Goal: Task Accomplishment & Management: Complete application form

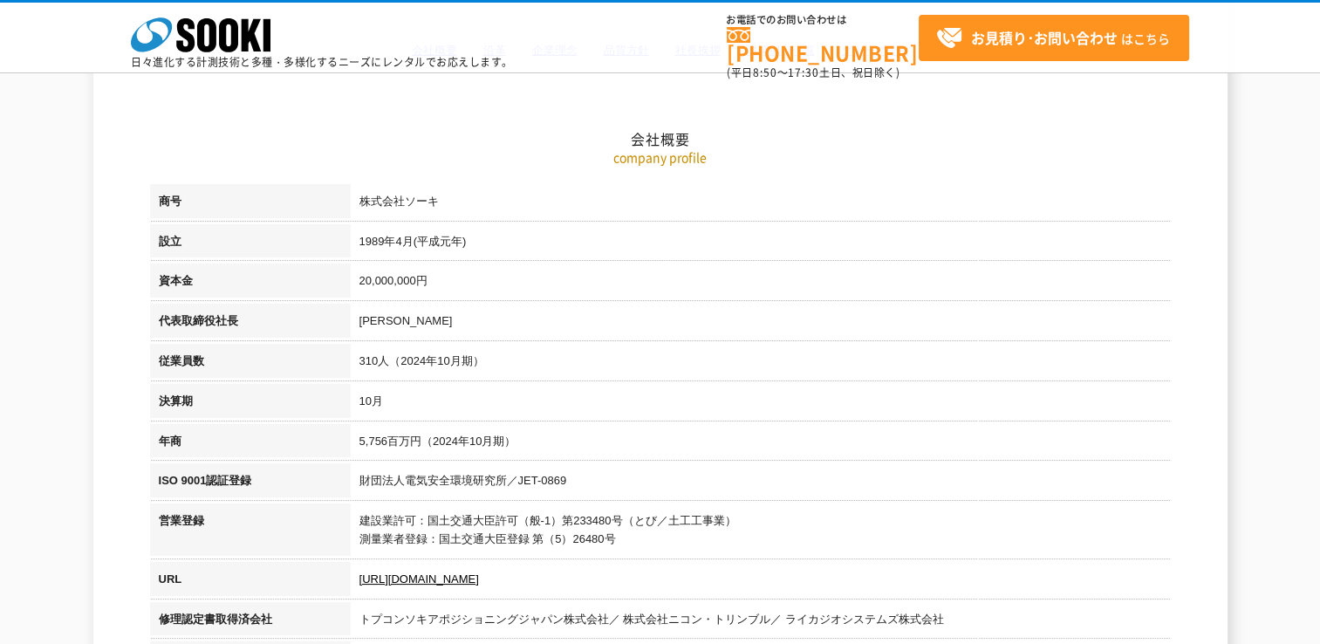
scroll to position [21, 0]
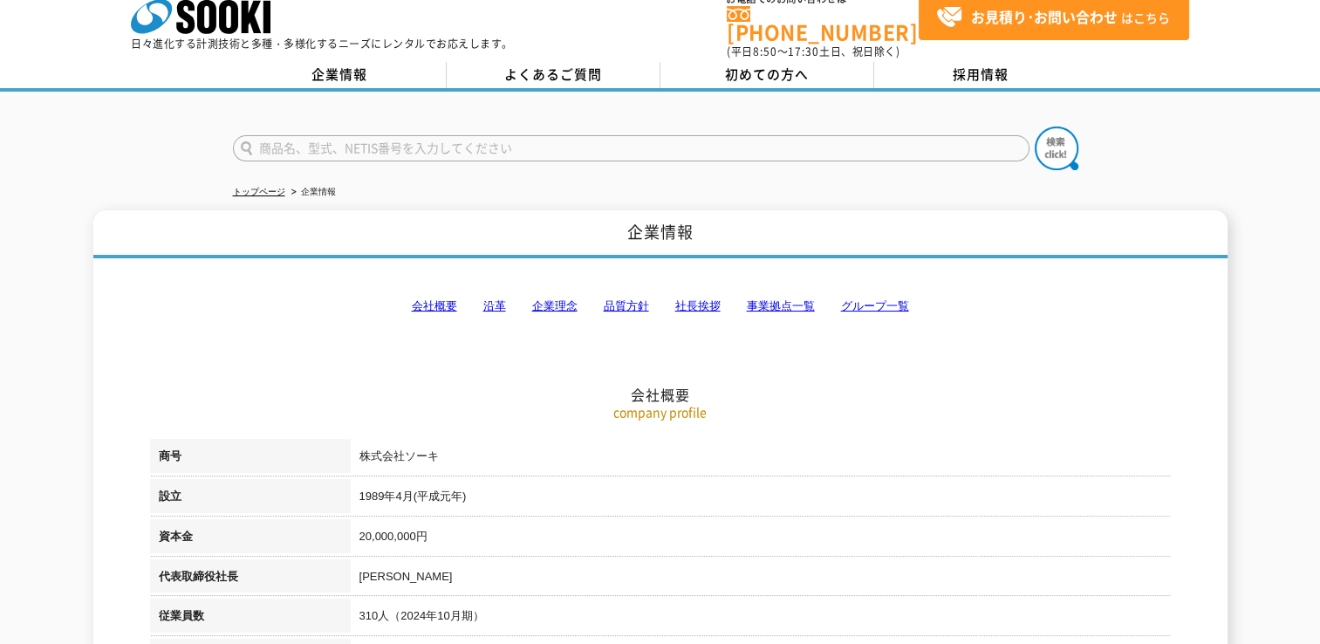
click at [258, 135] on input "text" at bounding box center [631, 148] width 797 height 26
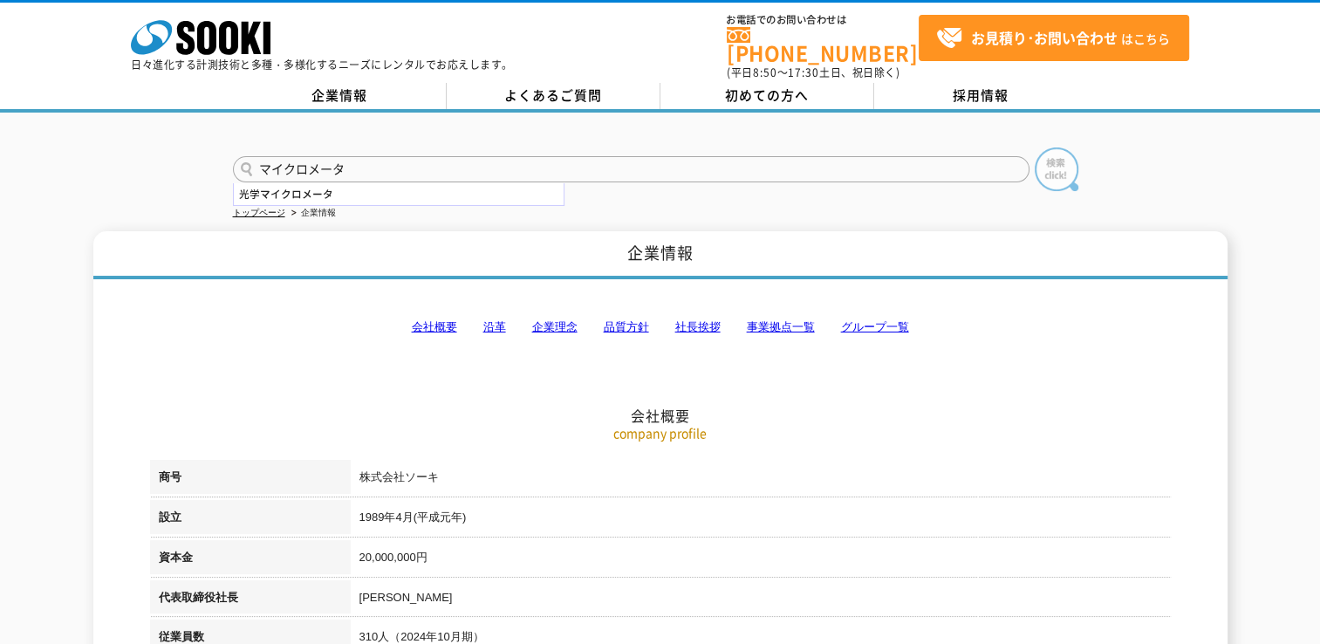
type input "マイクロメータ"
click at [1057, 156] on img at bounding box center [1057, 169] width 44 height 44
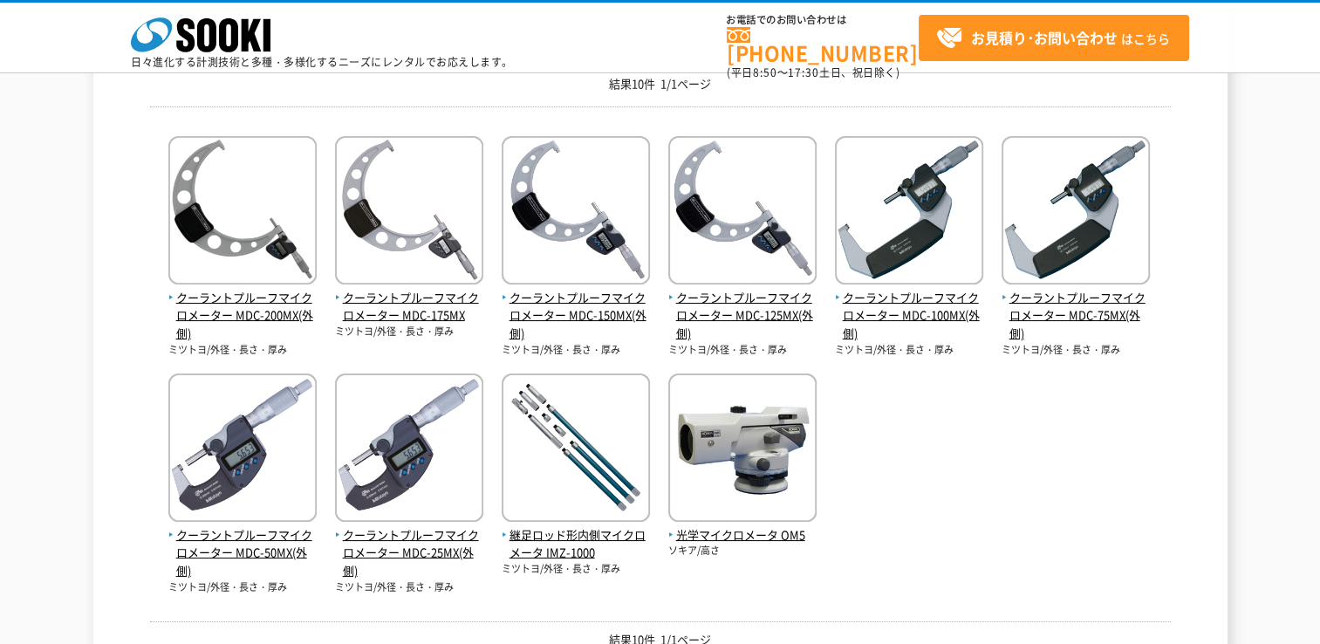
scroll to position [349, 0]
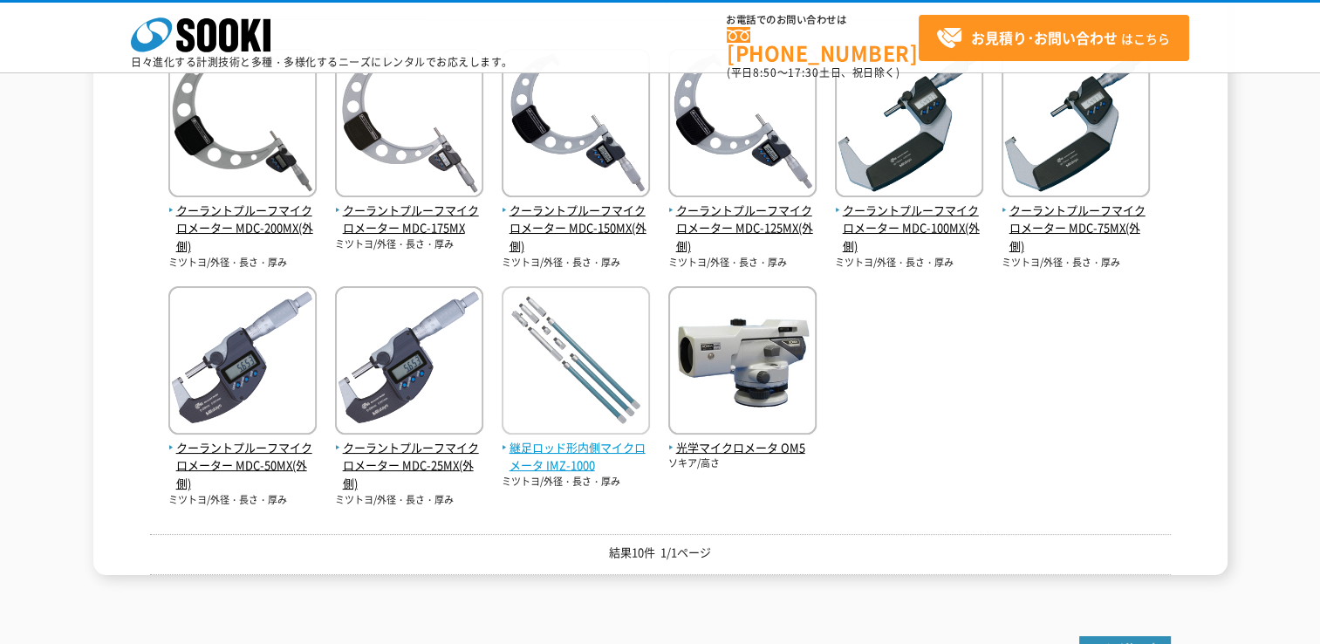
click at [569, 454] on span "継足ロッド形内側マイクロメータ IMZ-1000" at bounding box center [576, 457] width 148 height 37
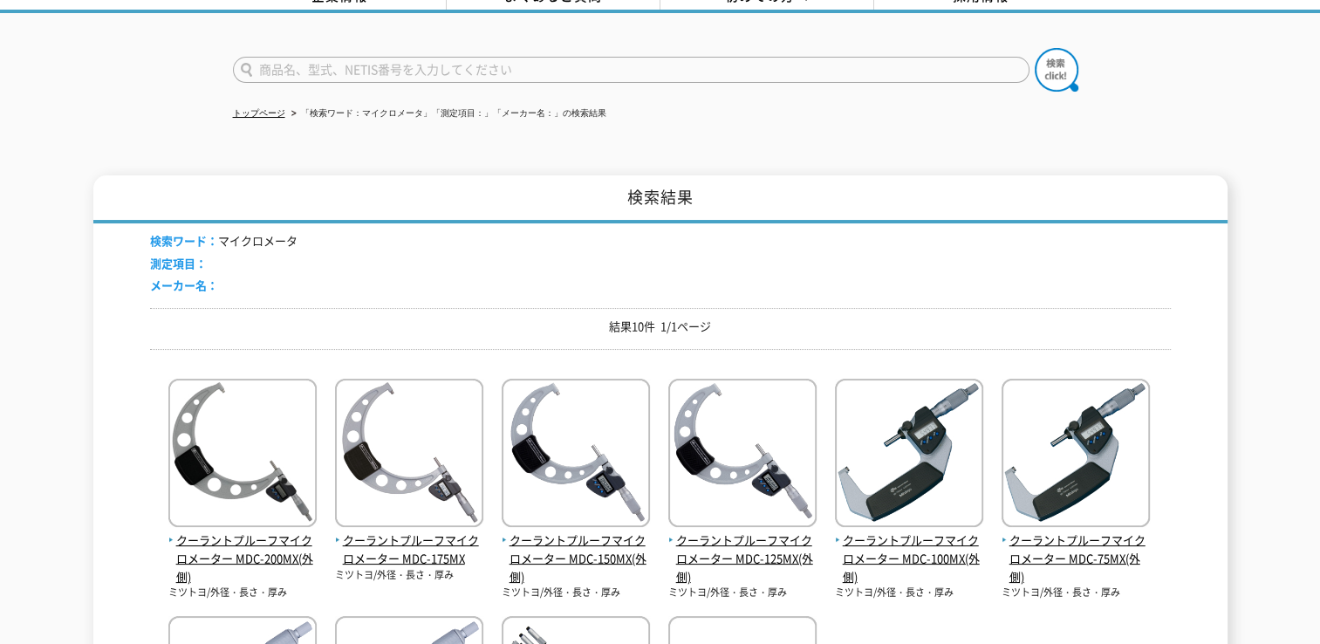
scroll to position [12, 0]
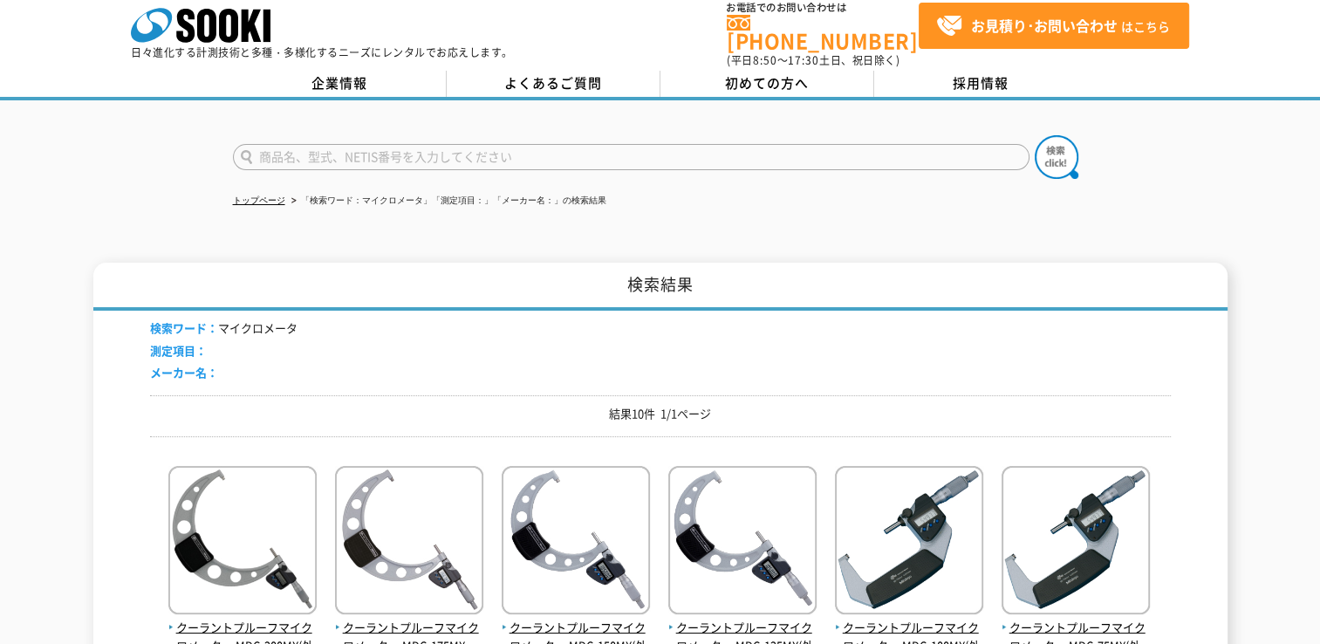
click at [283, 144] on input "text" at bounding box center [631, 157] width 797 height 26
paste input "継足ロッド形内側マイクロメータIMZ-1000"
type input "継足ロッド形内側マイクロメータIMZ-1000　基準器"
click at [1060, 154] on img at bounding box center [1057, 157] width 44 height 44
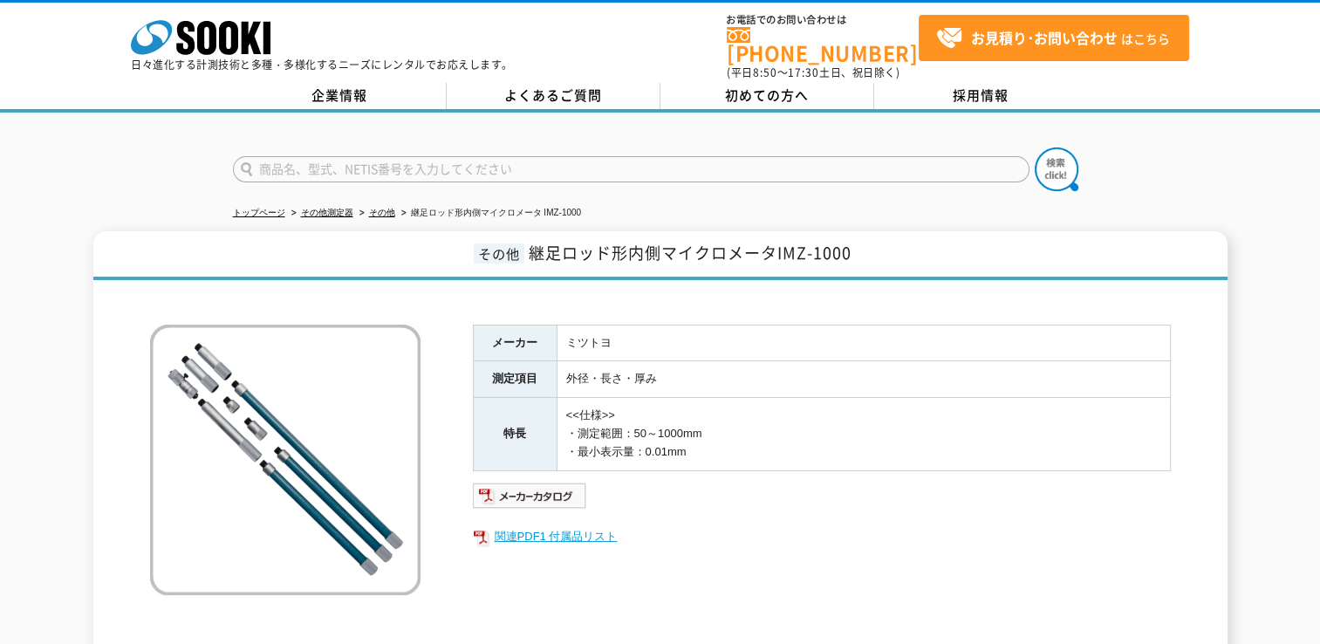
click at [574, 525] on link "関連PDF1 付属品リスト" at bounding box center [822, 536] width 698 height 23
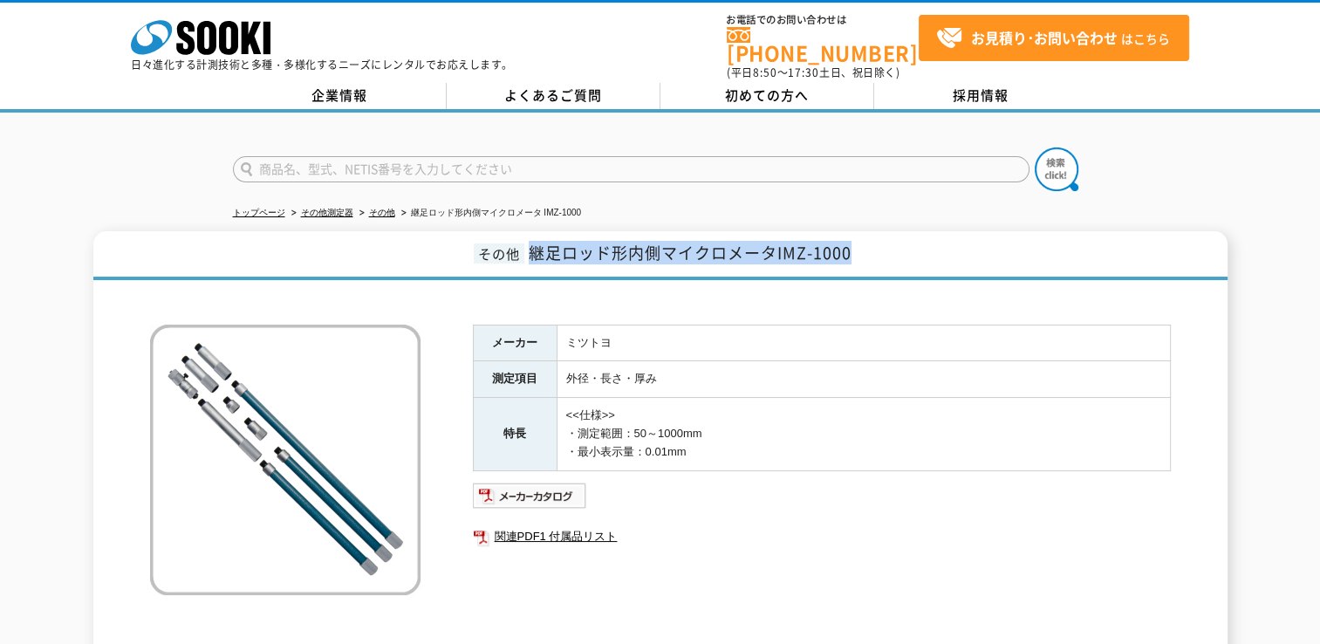
drag, startPoint x: 852, startPoint y: 241, endPoint x: 531, endPoint y: 249, distance: 320.3
click at [531, 249] on h1 "その他 継足ロッド形内側マイクロメータIMZ-1000" at bounding box center [660, 255] width 1134 height 49
drag, startPoint x: 531, startPoint y: 249, endPoint x: 578, endPoint y: 243, distance: 46.6
copy span "継足ロッド形内側マイクロメータIMZ-1000"
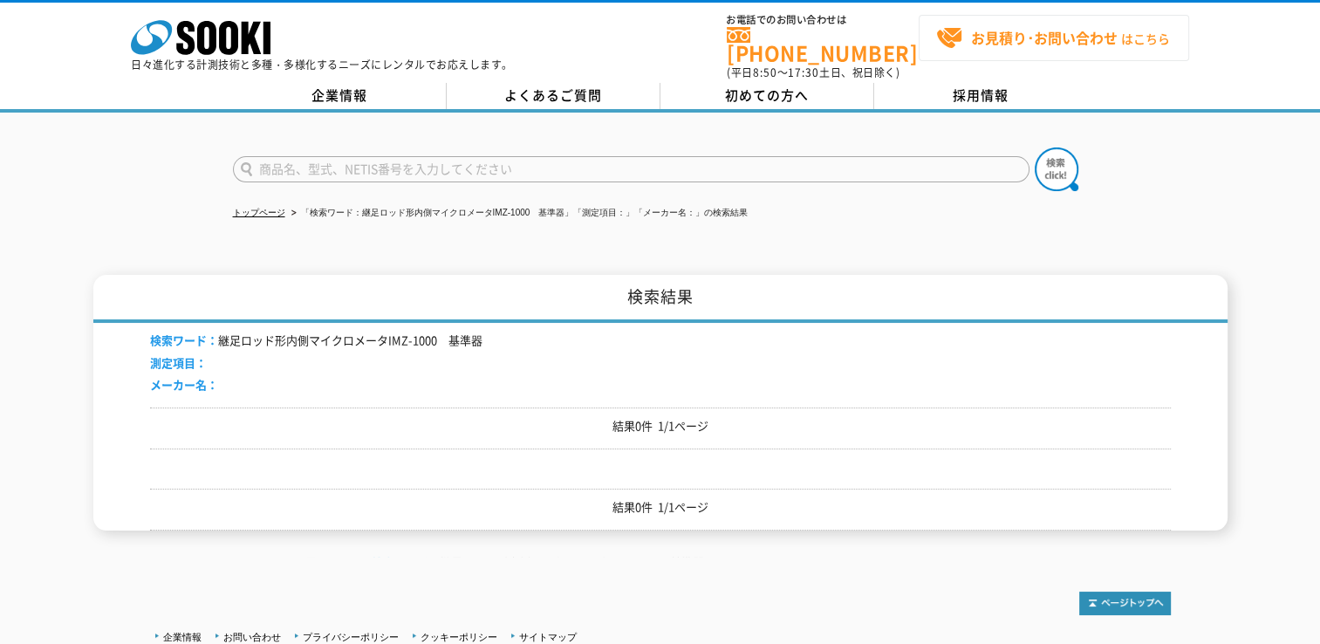
click at [1028, 30] on strong "お見積り･お問い合わせ" at bounding box center [1044, 37] width 147 height 21
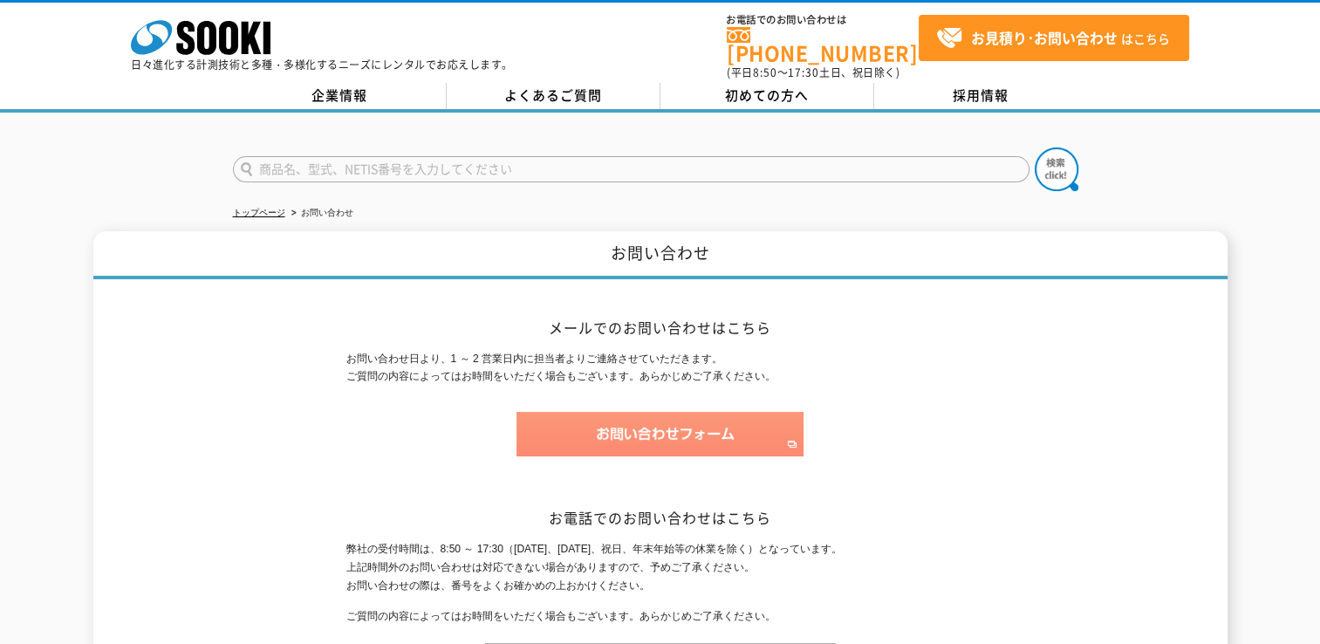
click at [663, 416] on img at bounding box center [660, 434] width 287 height 44
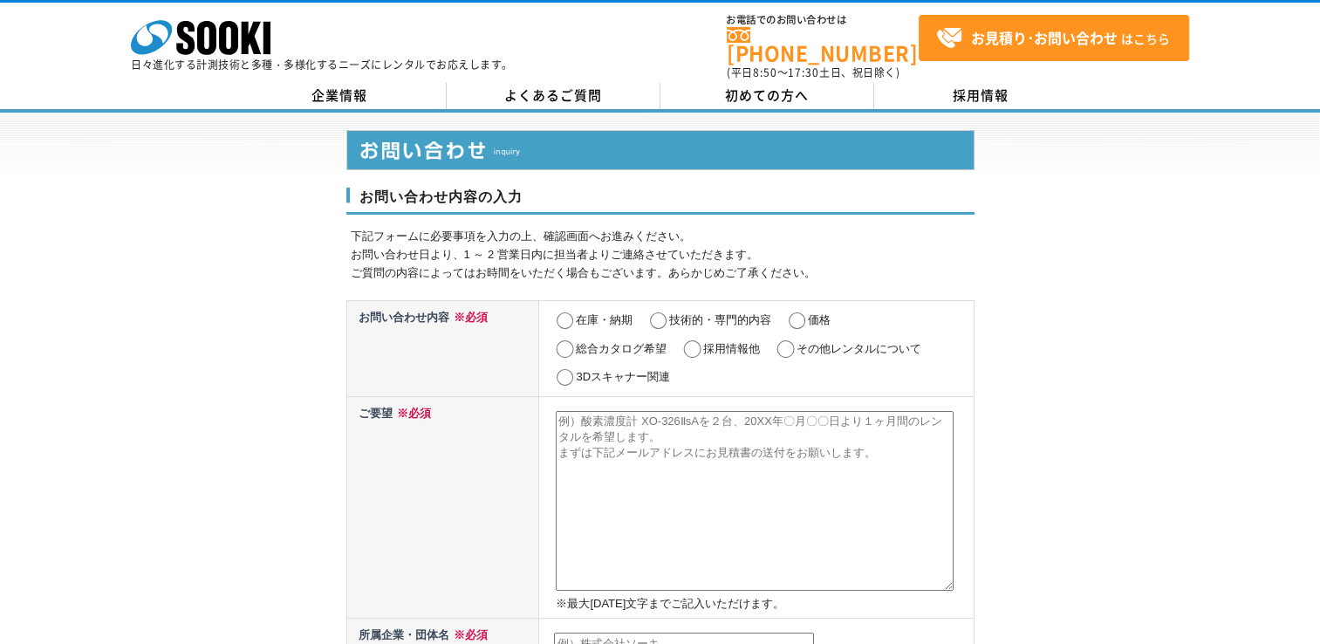
click at [803, 312] on input "価格" at bounding box center [797, 320] width 22 height 17
radio input "true"
click at [786, 340] on input "その他レンタルについて" at bounding box center [786, 348] width 22 height 17
radio input "true"
click at [565, 411] on textarea at bounding box center [755, 501] width 398 height 180
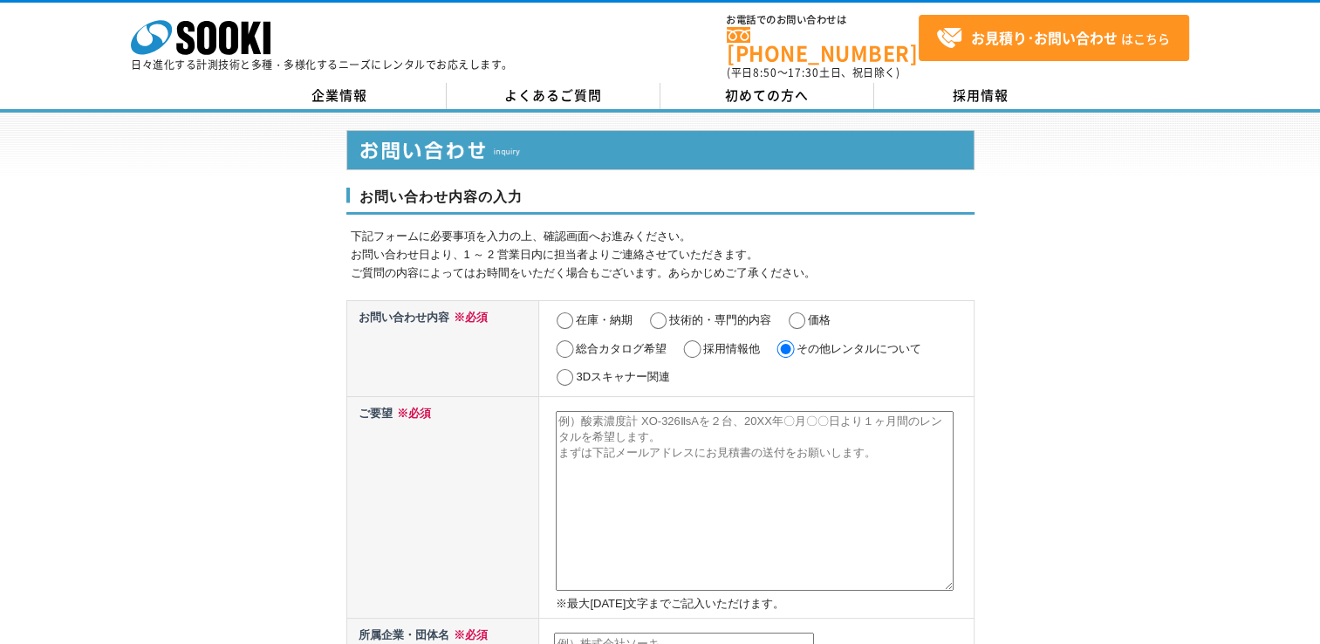
paste textarea "継足ロッド形内側マイクロメータIMZ-1000"
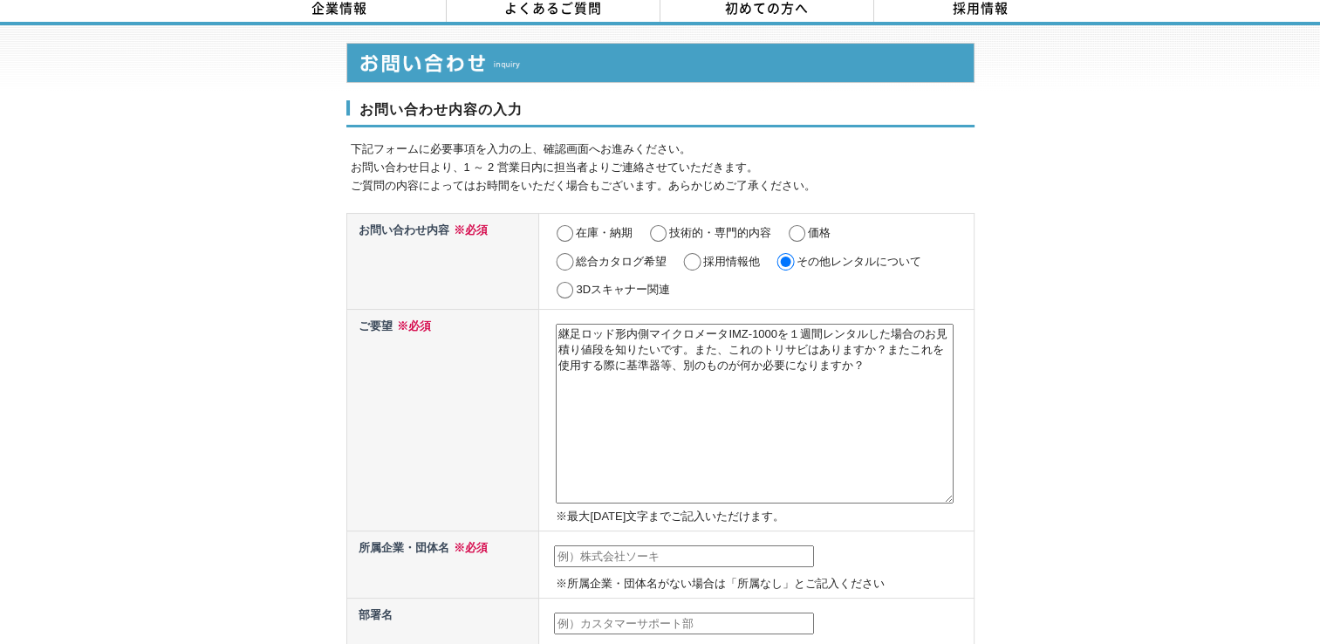
scroll to position [262, 0]
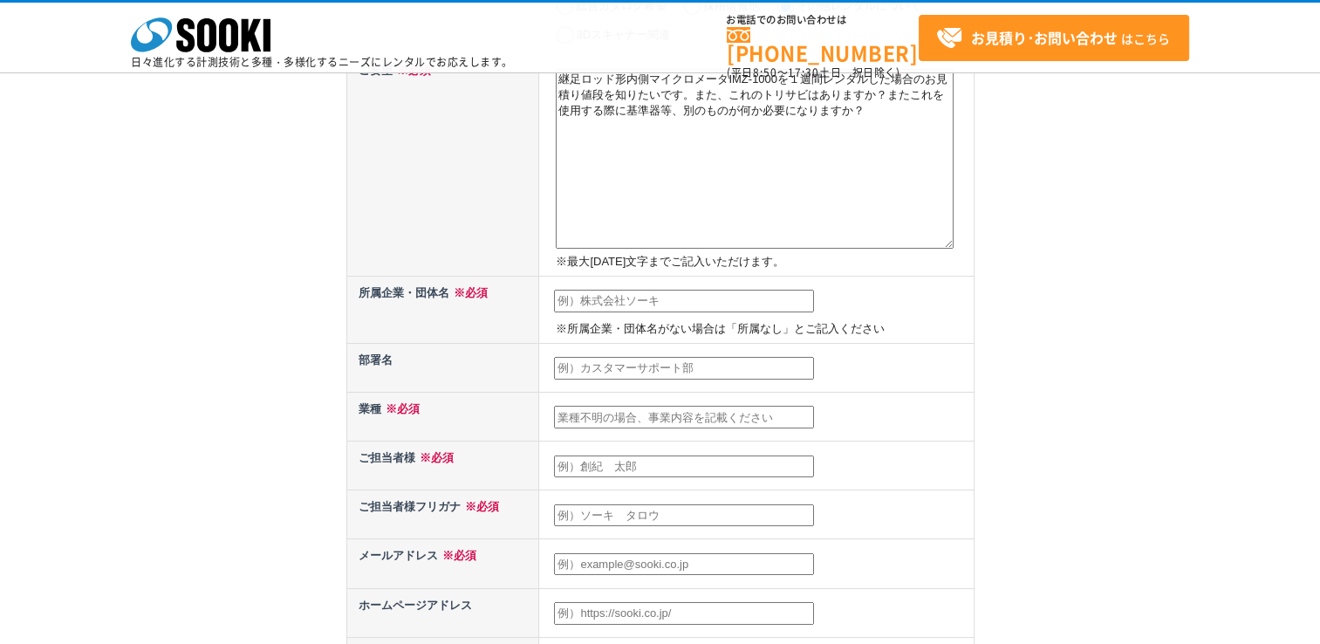
type textarea "継足ロッド形内側マイクロメータIMZ-1000を１週間レンタルした場合のお見積り値段を知りたいです。また、これのトリサビはありますか？またこれを使用する際に基…"
click at [583, 306] on input "text" at bounding box center [684, 301] width 260 height 23
type input "新日本非破壊検査株式会社"
click at [555, 365] on input "text" at bounding box center [684, 368] width 260 height 23
type input "関西営業所"
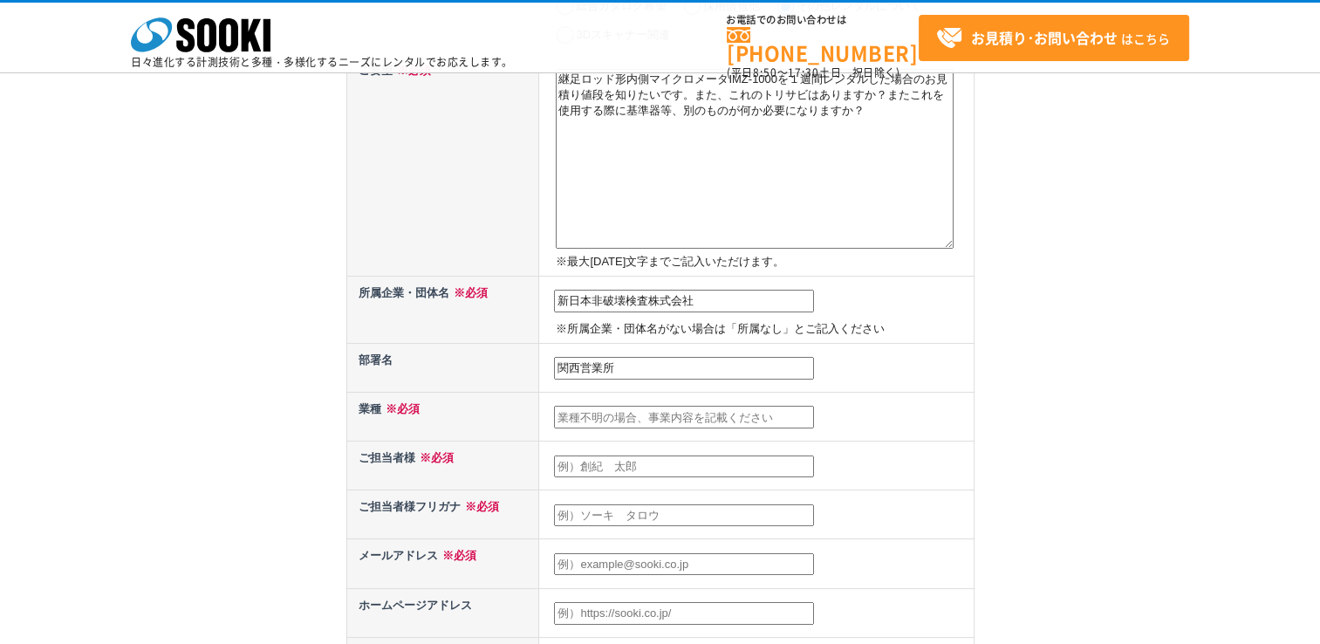
click at [578, 418] on input "text" at bounding box center [684, 417] width 260 height 23
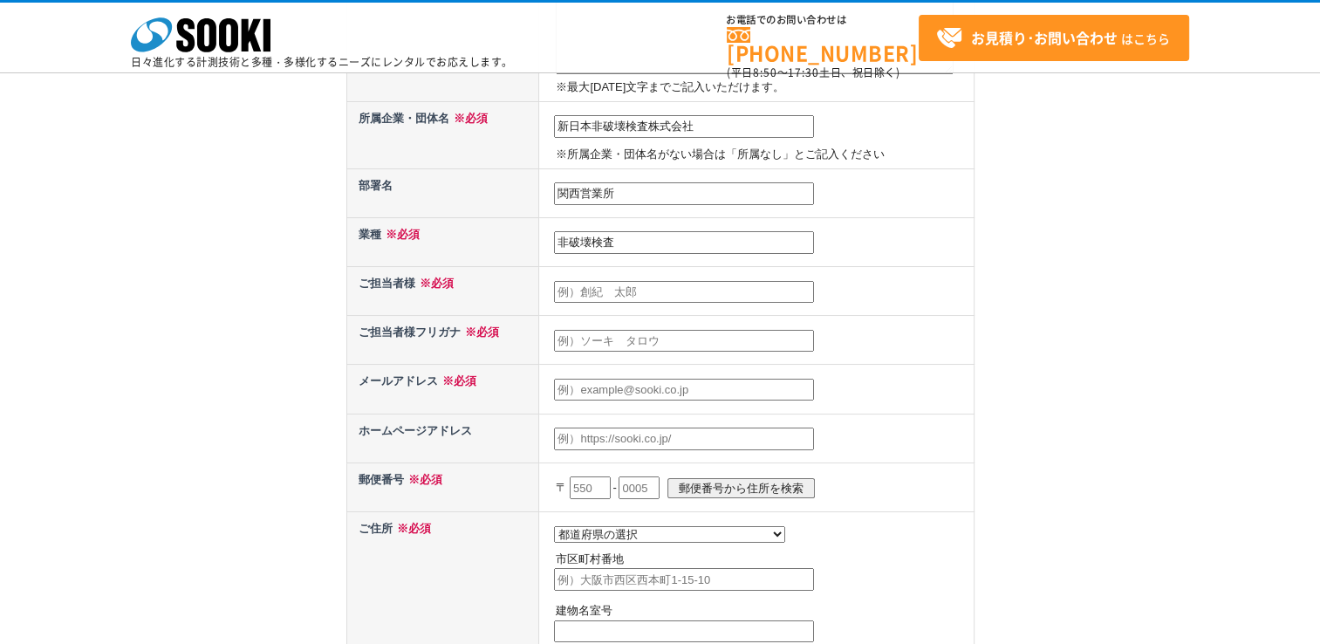
type input "非破壊検査"
click at [597, 291] on input "text" at bounding box center [684, 292] width 260 height 23
type input "永松　智裕"
click at [570, 344] on input "text" at bounding box center [684, 341] width 260 height 23
type input "ナガマツ　トモヒロ"
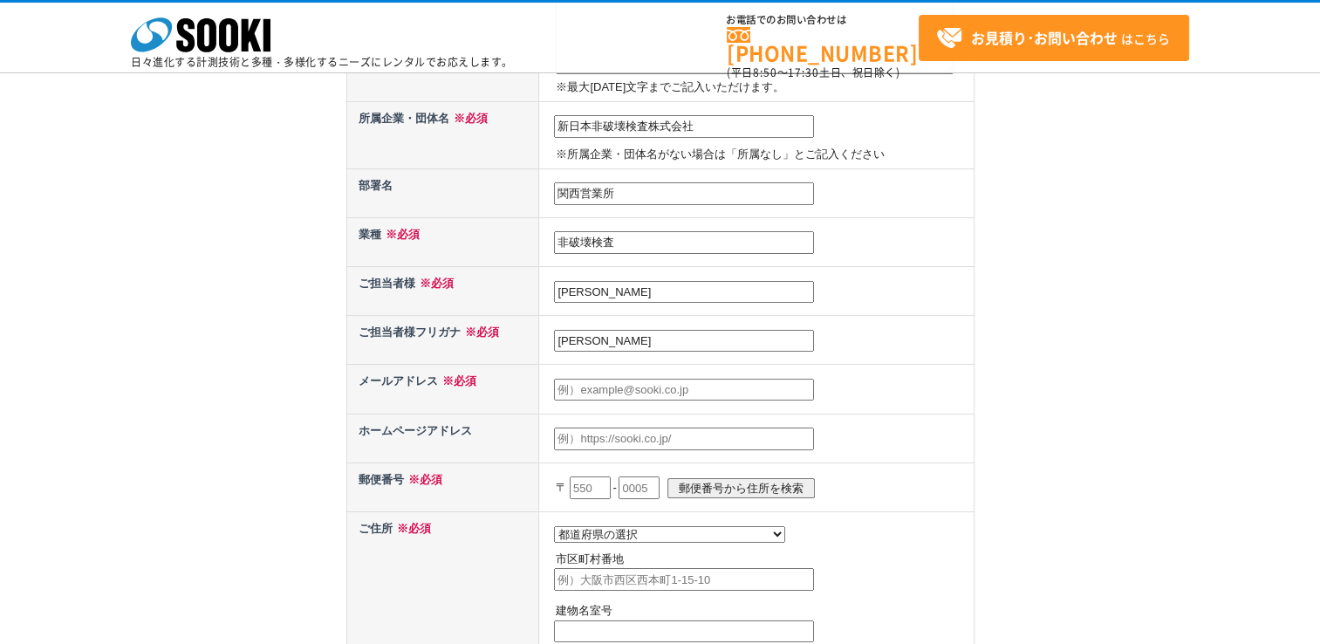
click at [577, 379] on input "text" at bounding box center [684, 390] width 260 height 23
type input "t-nagamatsu@shk-k.co.jp"
type input "0953"
type input "1丁目72"
click at [614, 435] on input "0953" at bounding box center [684, 439] width 260 height 23
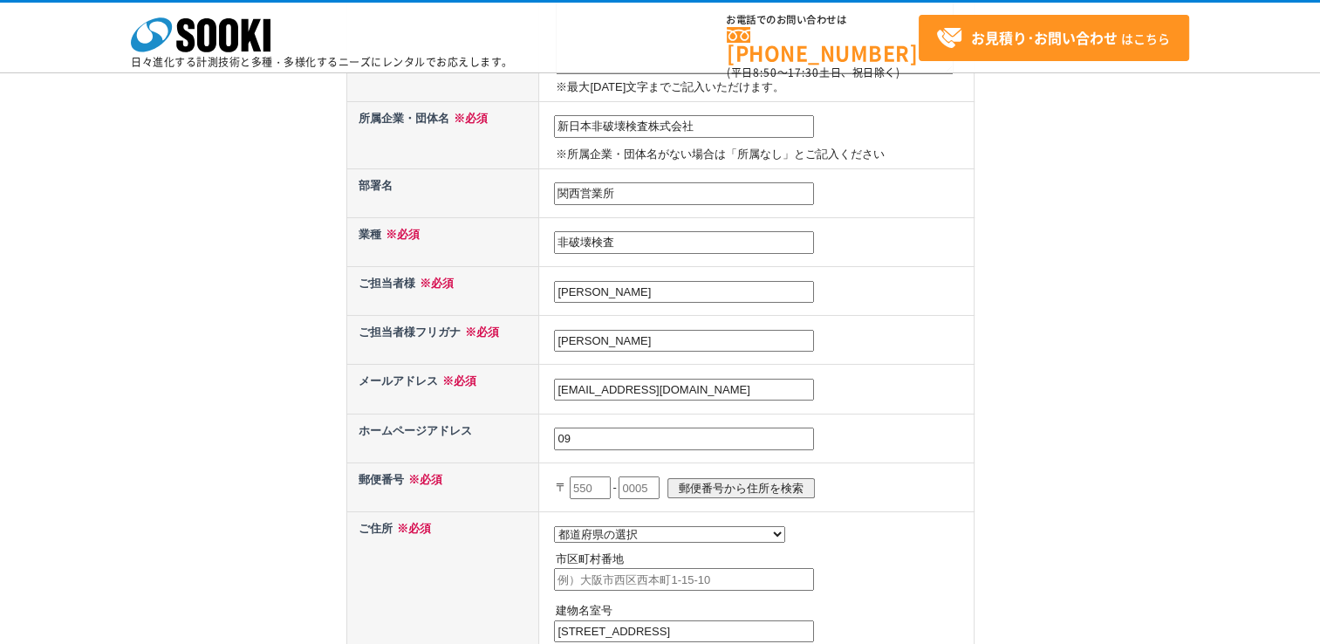
type input "0"
type input "ｈ"
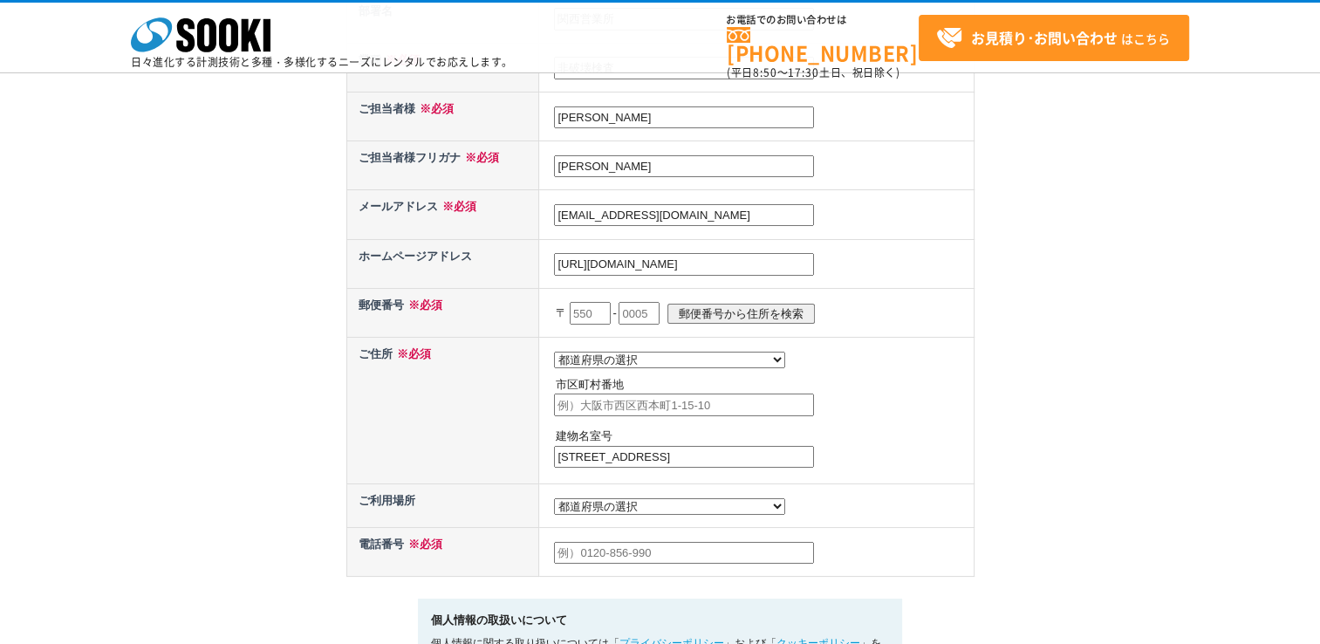
scroll to position [698, 0]
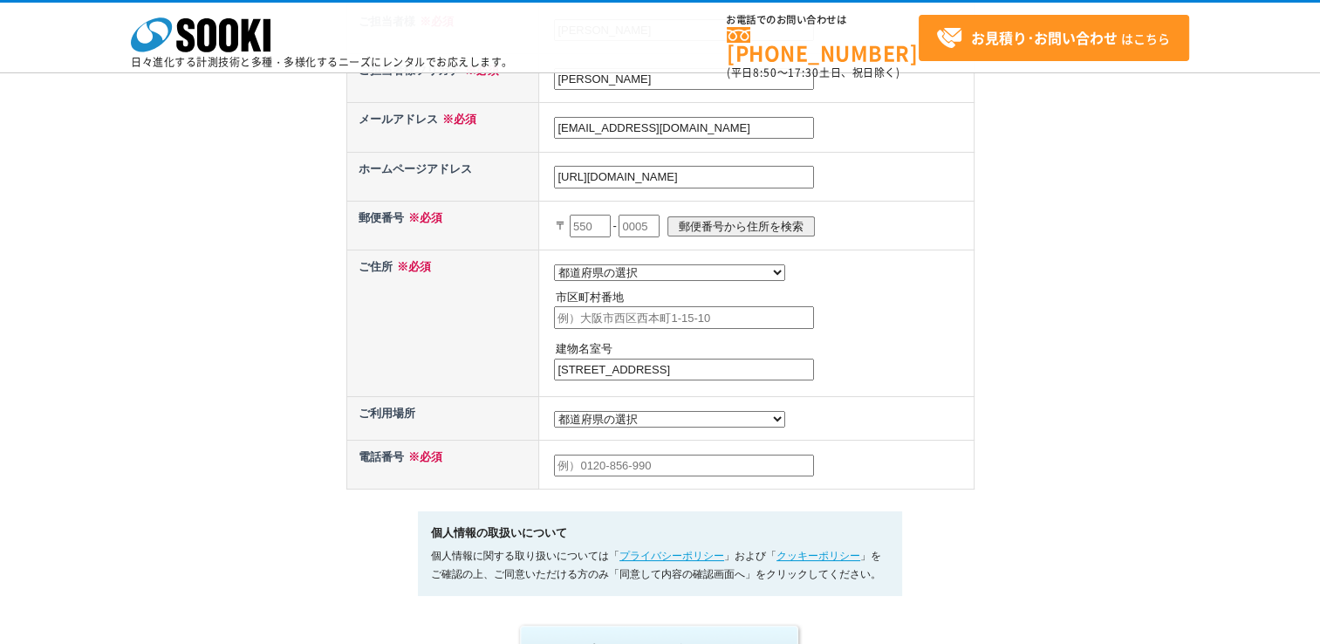
type input "https://www.shk-k.co.jp"
click at [579, 217] on input "text" at bounding box center [590, 226] width 41 height 23
type input "670"
click at [644, 223] on input "text" at bounding box center [639, 226] width 41 height 23
type input "0953"
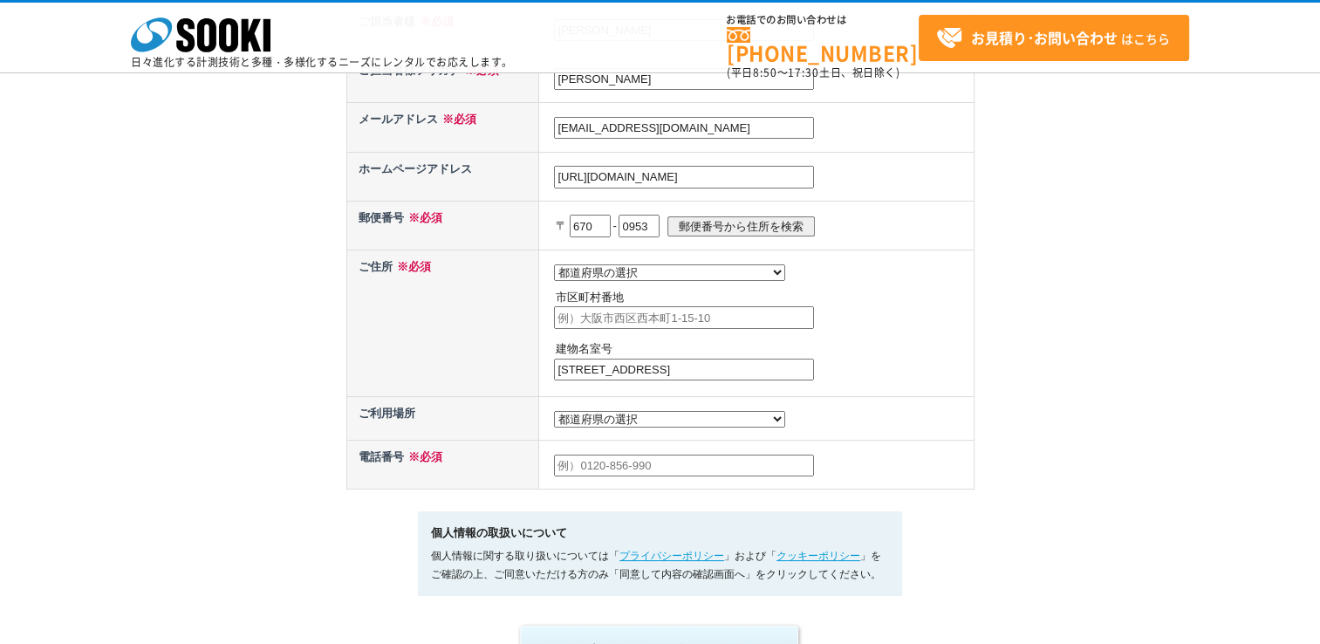
click at [770, 222] on input "郵便番号から住所を検索" at bounding box center [740, 226] width 147 height 20
select select "28"
type input "姫路市三条町"
click at [646, 414] on select "都道府県の選択 利用場所未定 北海道 青森県 岩手県 宮城県 秋田県 山形県 福島県 茨城県 栃木県 群馬県 埼玉県 千葉県 東京都 神奈川県 新潟県 富山県…" at bounding box center [669, 419] width 231 height 17
select select "28"
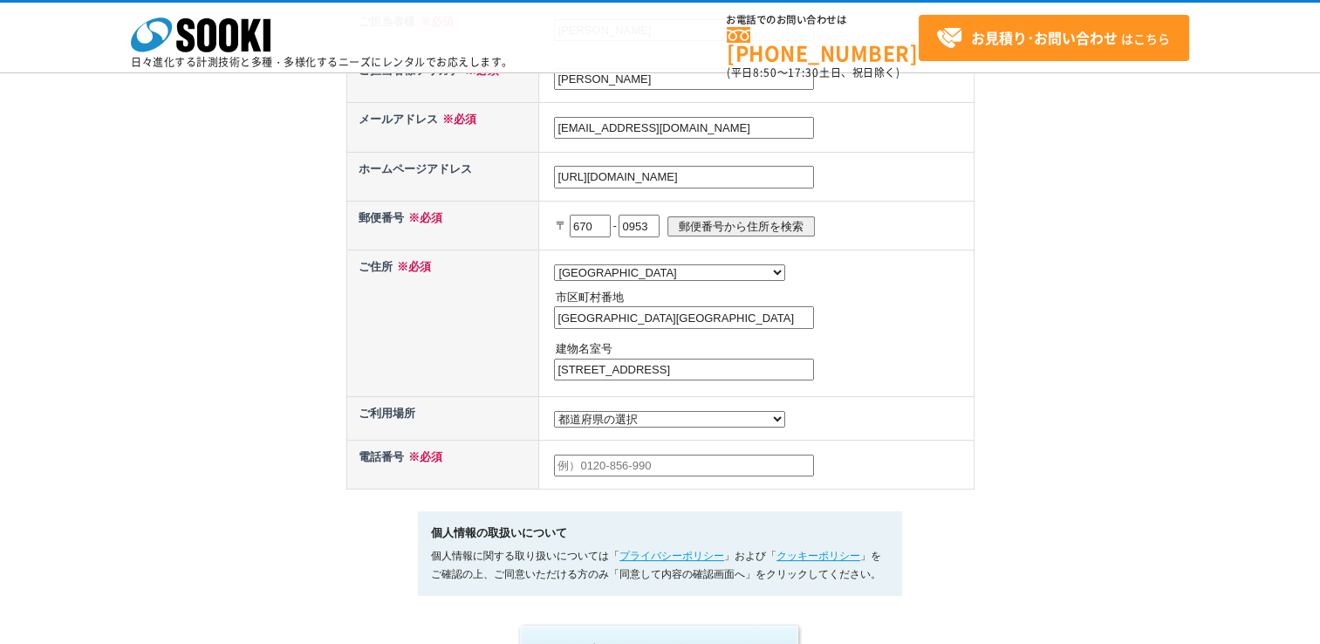
click at [554, 411] on select "都道府県の選択 利用場所未定 北海道 青森県 岩手県 宮城県 秋田県 山形県 福島県 茨城県 栃木県 群馬県 埼玉県 千葉県 東京都 神奈川県 新潟県 富山県…" at bounding box center [669, 419] width 231 height 17
click at [637, 364] on input "1丁目72" at bounding box center [684, 370] width 260 height 23
click at [555, 459] on input "text" at bounding box center [684, 466] width 260 height 23
click at [565, 465] on input "text" at bounding box center [684, 466] width 260 height 23
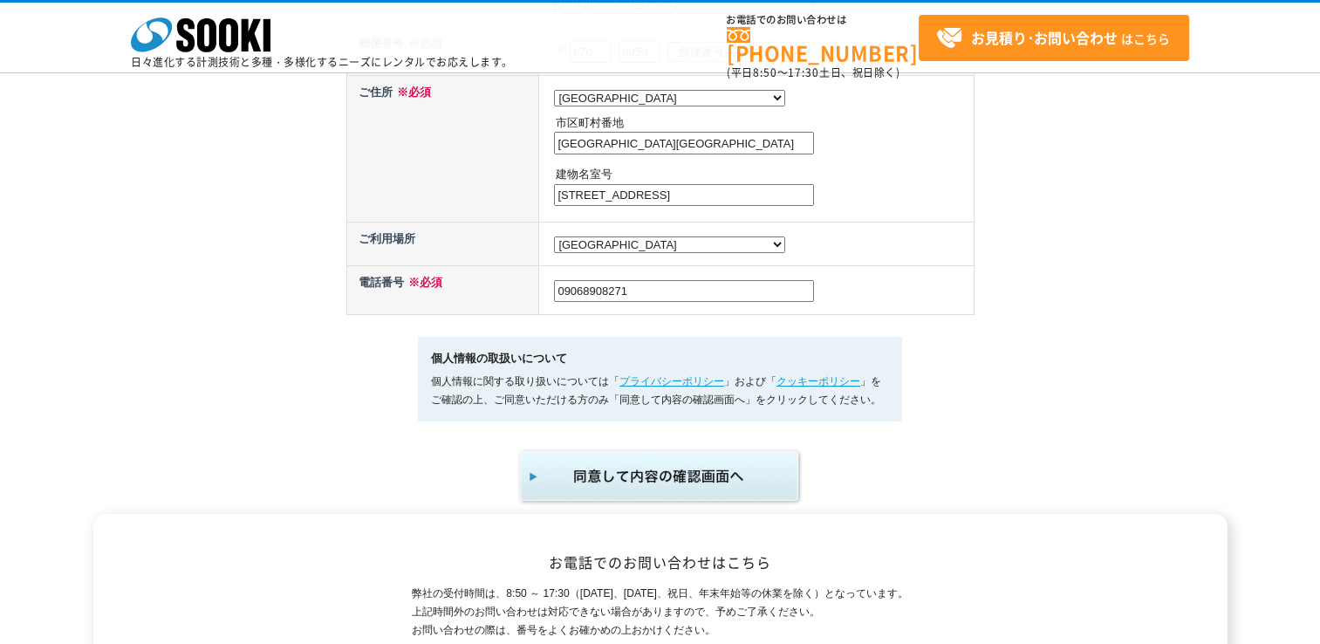
scroll to position [1047, 0]
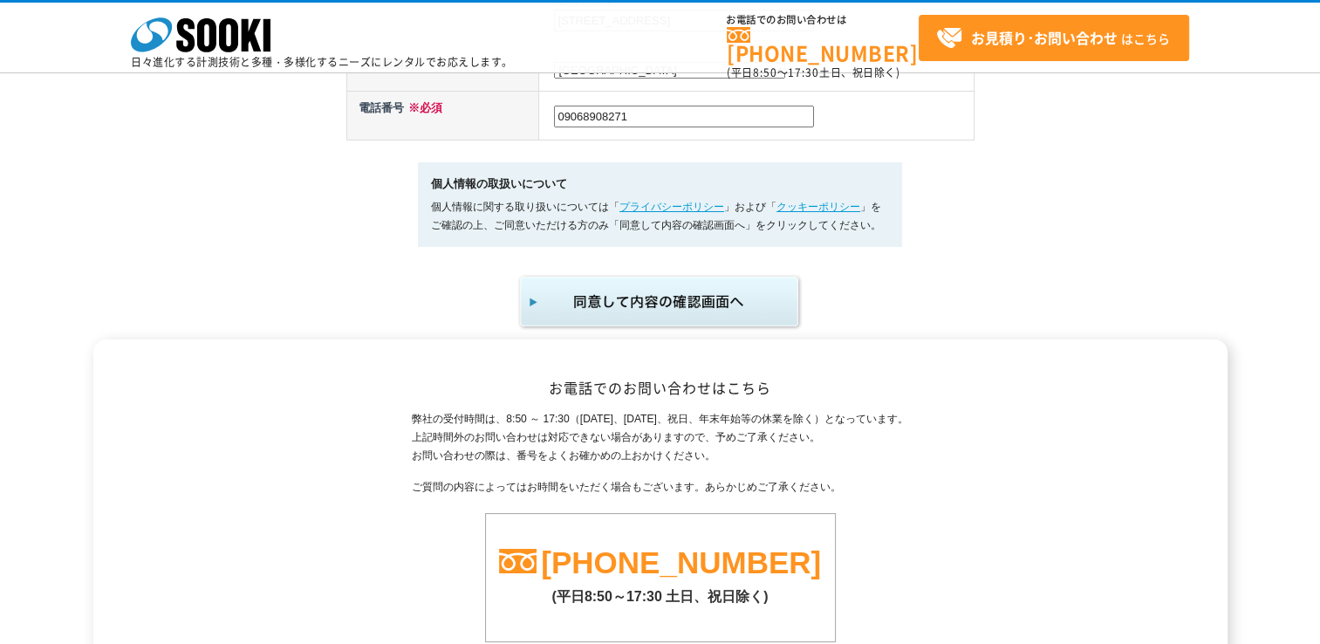
type input "09068908271"
click at [654, 295] on img "submit" at bounding box center [660, 302] width 286 height 58
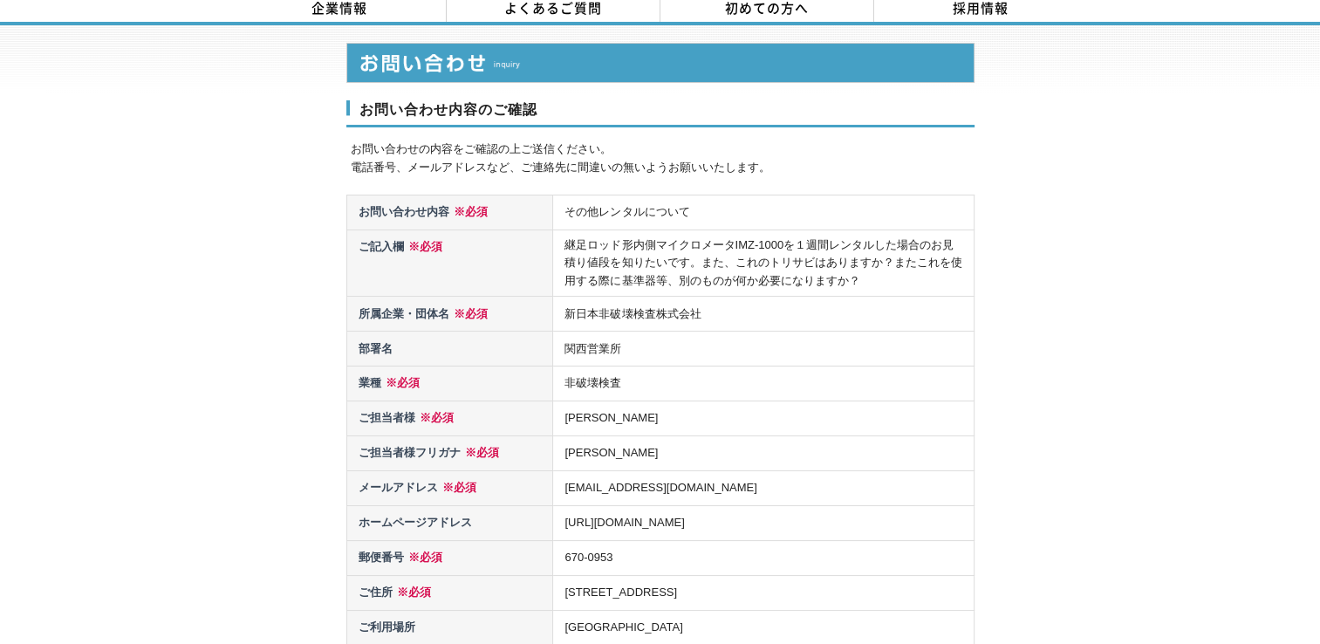
scroll to position [175, 0]
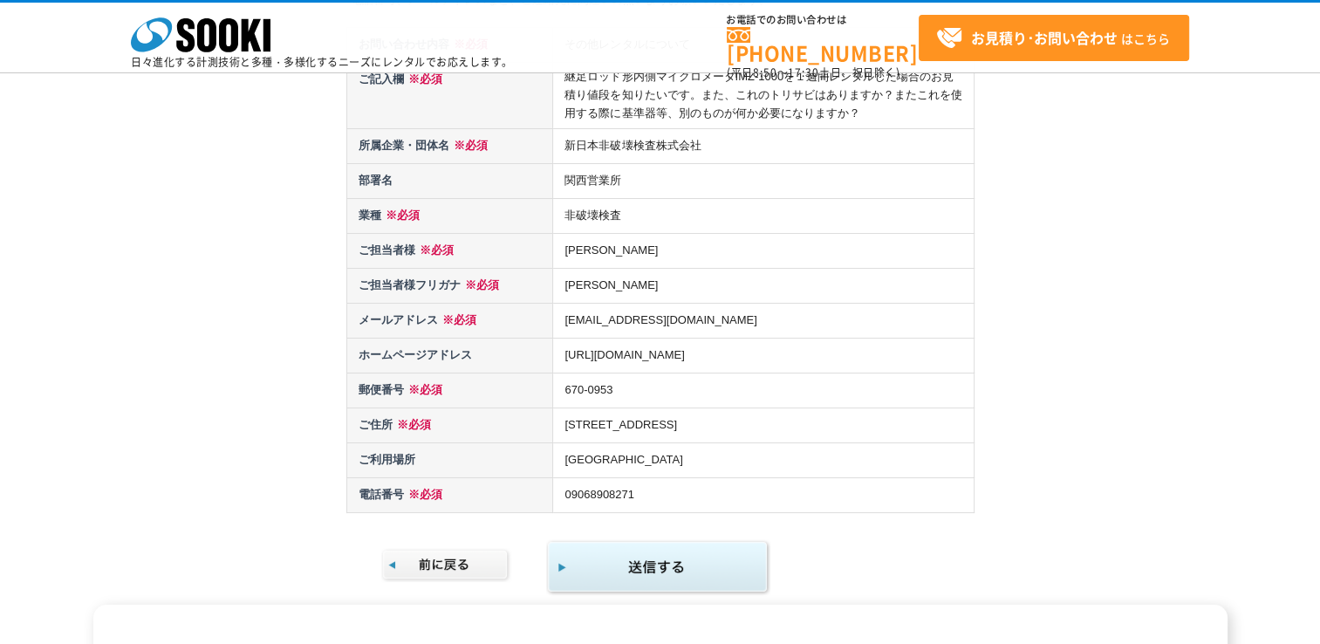
click at [656, 568] on img "submit" at bounding box center [658, 567] width 224 height 57
